Goal: Download file/media

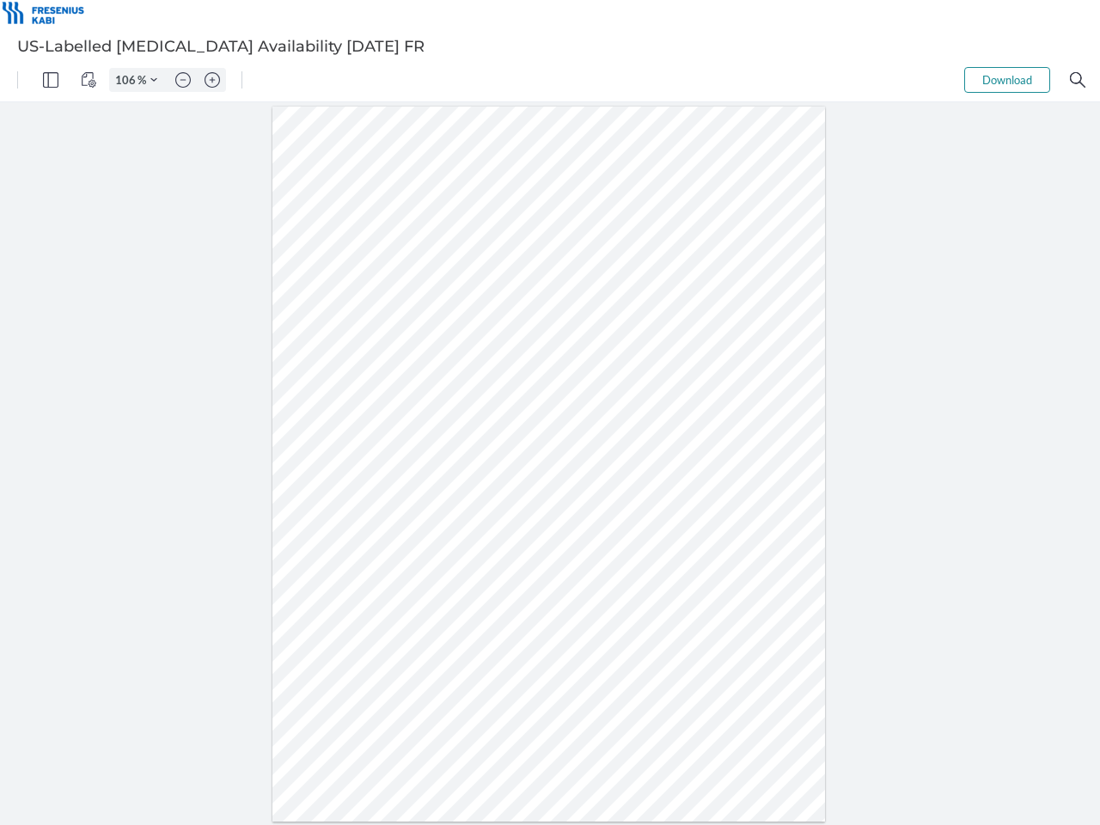
click at [51, 80] on img "Panel" at bounding box center [50, 79] width 15 height 15
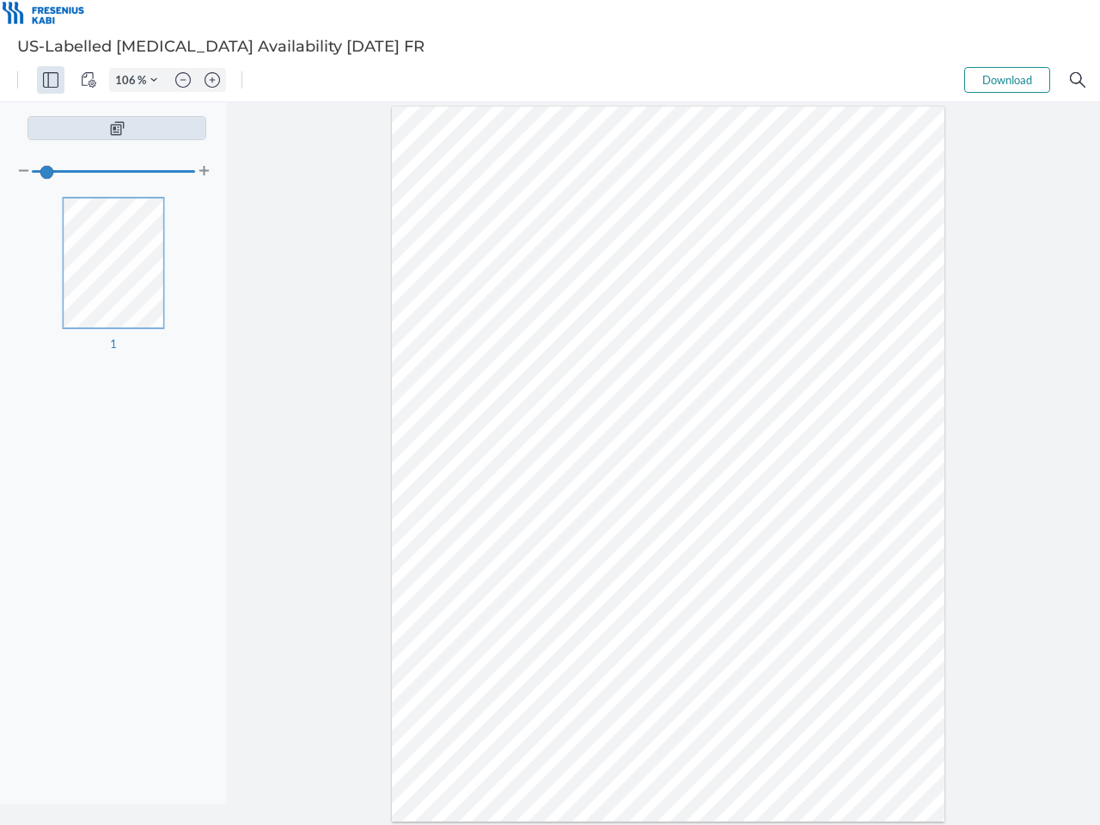
click at [89, 80] on img "View Controls" at bounding box center [88, 79] width 15 height 15
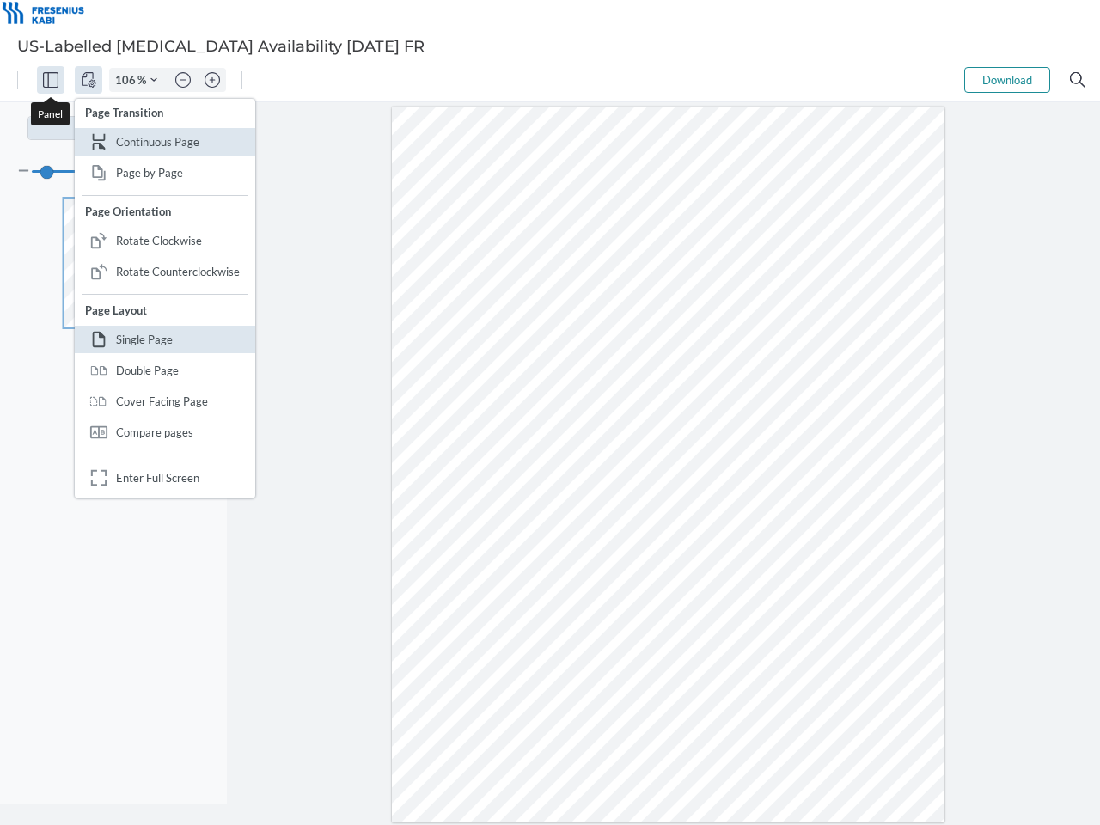
click at [128, 80] on input "106" at bounding box center [124, 79] width 28 height 15
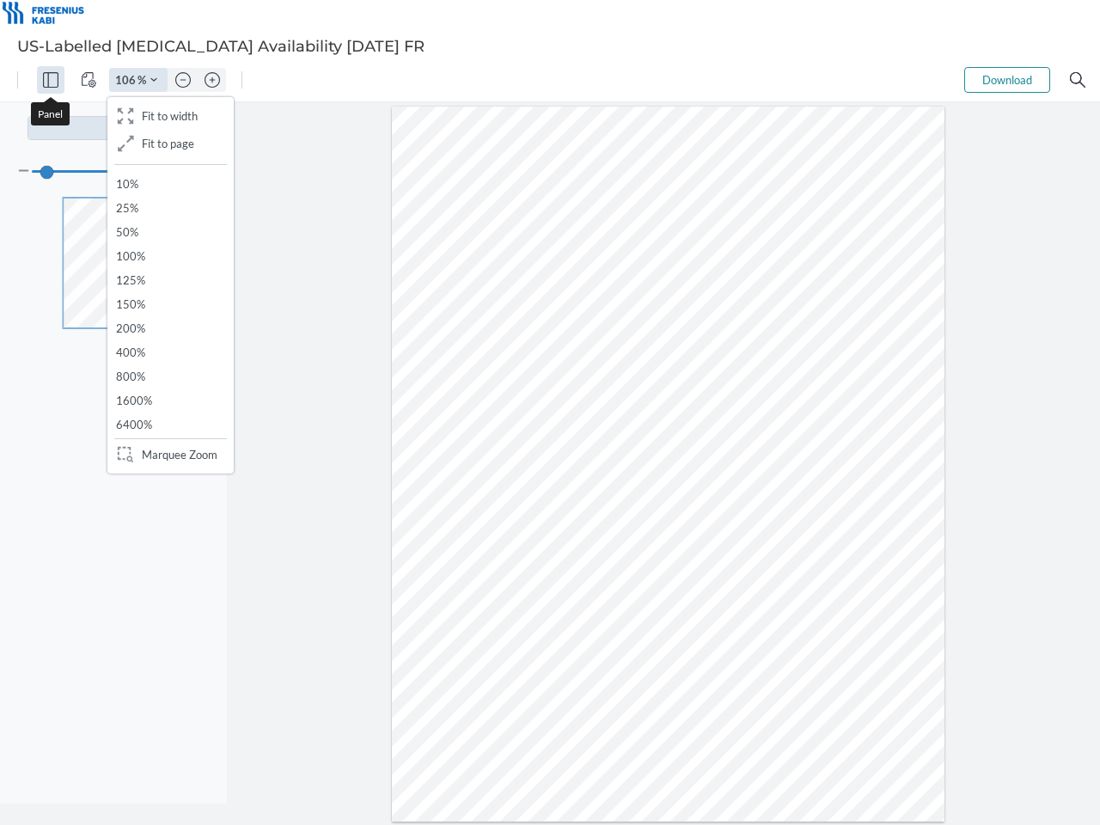
click at [154, 80] on img "Zoom Controls" at bounding box center [153, 80] width 7 height 7
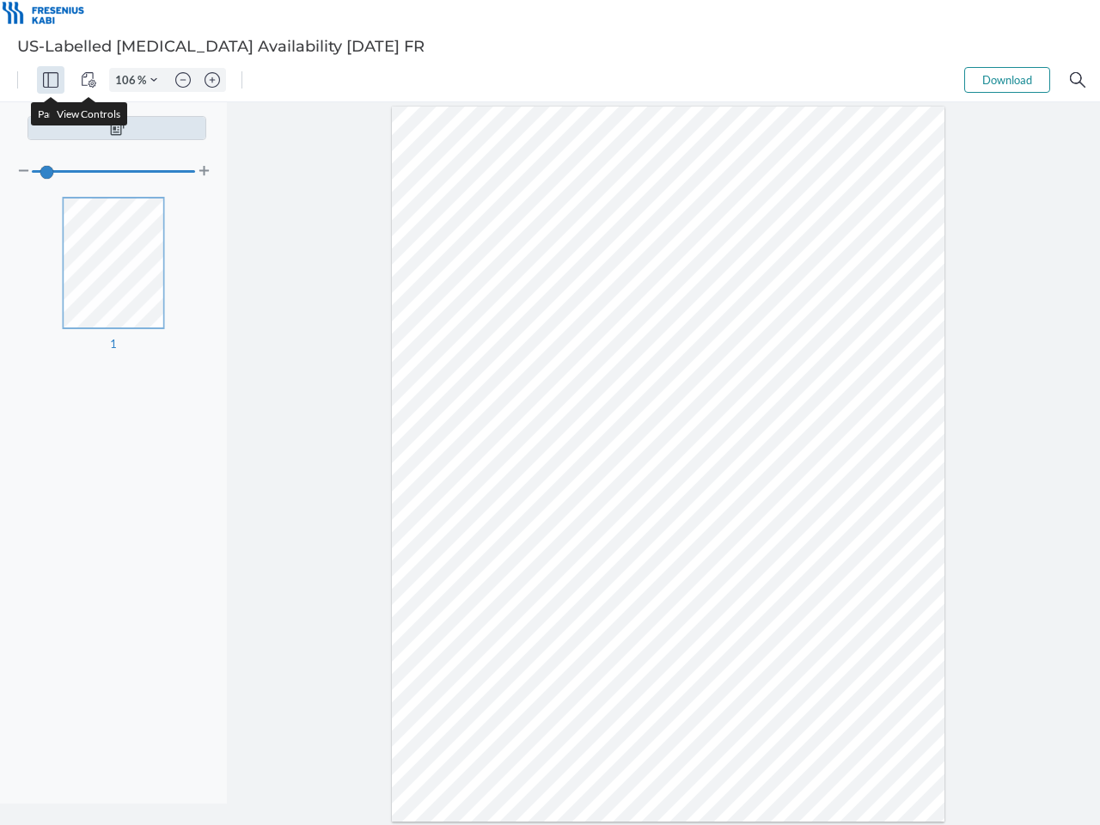
click at [183, 80] on img "Zoom out" at bounding box center [182, 79] width 15 height 15
click at [212, 80] on img "Zoom in" at bounding box center [212, 79] width 15 height 15
type input "106"
click at [1007, 80] on button "Download" at bounding box center [1007, 80] width 86 height 26
click at [1078, 80] on img "Search" at bounding box center [1077, 79] width 15 height 15
